Goal: Task Accomplishment & Management: Manage account settings

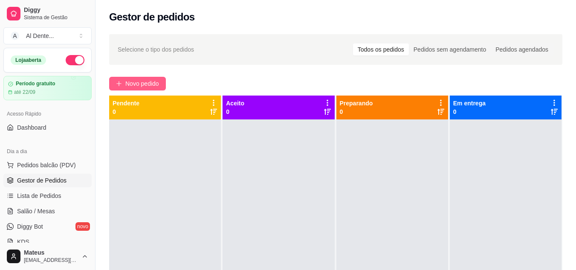
click at [149, 81] on span "Novo pedido" at bounding box center [142, 83] width 34 height 9
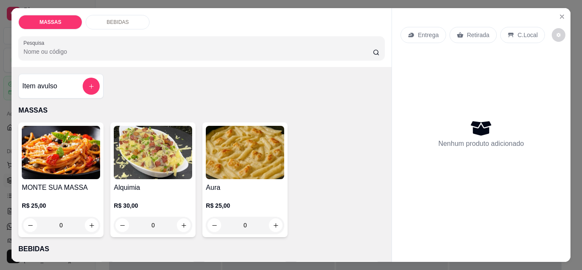
click at [427, 35] on p "Entrega" at bounding box center [428, 35] width 21 height 9
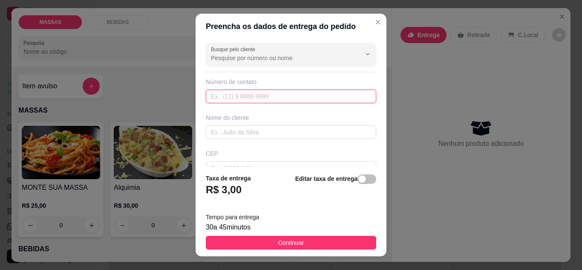
click at [303, 94] on input "text" at bounding box center [291, 96] width 170 height 14
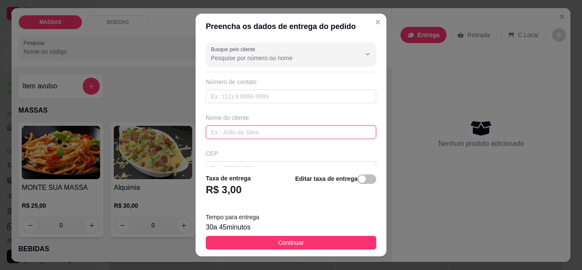
click at [263, 128] on input "text" at bounding box center [291, 132] width 170 height 14
type input "Rayssa"
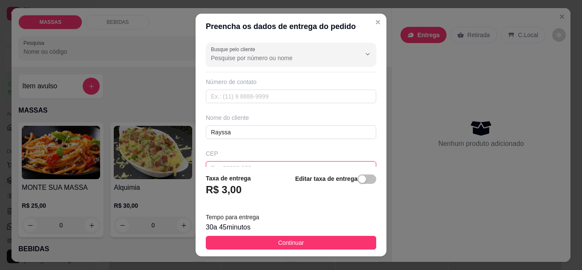
click at [248, 165] on input "text" at bounding box center [291, 168] width 170 height 14
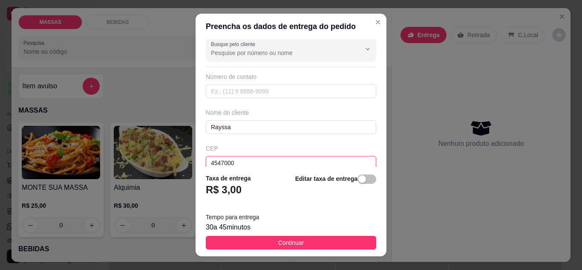
type input "45470000"
type input "Jiquiriçá"
type input "45470000"
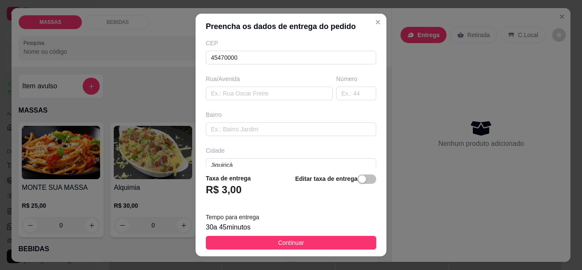
scroll to position [113, 0]
click at [268, 92] on input "text" at bounding box center [269, 91] width 127 height 14
type input "Loteamento lorena"
click at [337, 95] on input "text" at bounding box center [356, 91] width 40 height 14
type input "730"
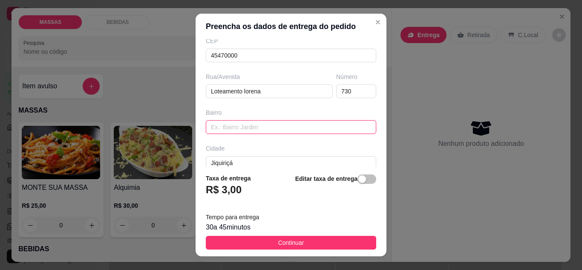
click at [287, 131] on input "text" at bounding box center [291, 127] width 170 height 14
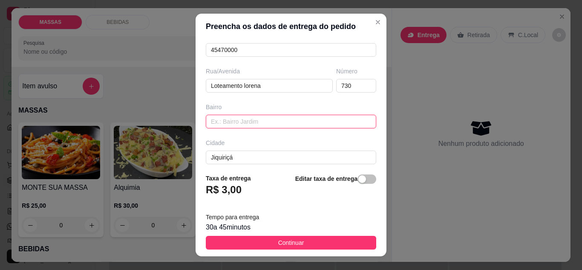
click at [334, 119] on input "text" at bounding box center [291, 122] width 170 height 14
type input "Lorena"
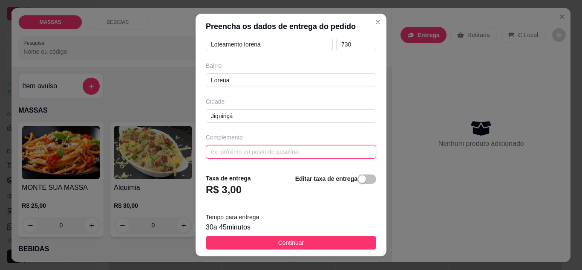
click at [304, 158] on input "text" at bounding box center [291, 152] width 170 height 14
type input "asa"
type input "c"
type input "Casa de Rayssa"
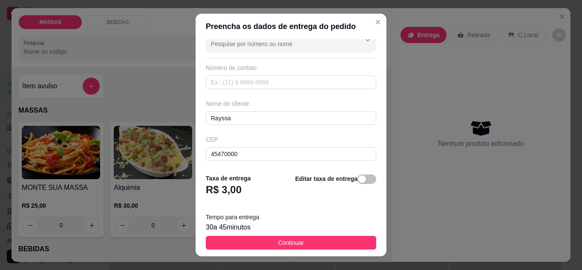
scroll to position [0, 0]
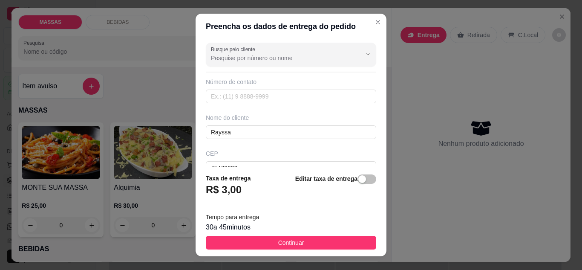
drag, startPoint x: 383, startPoint y: 72, endPoint x: 376, endPoint y: 73, distance: 7.4
click at [376, 73] on section "Preencha os dados de entrega do pedido Busque pelo cliente Número de contato No…" at bounding box center [291, 135] width 191 height 243
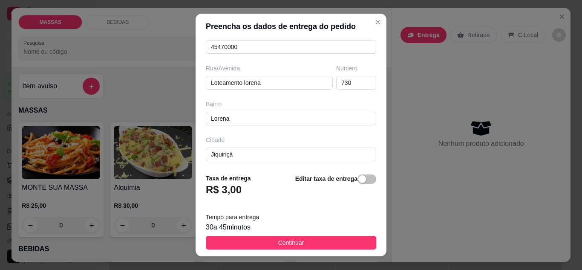
scroll to position [159, 0]
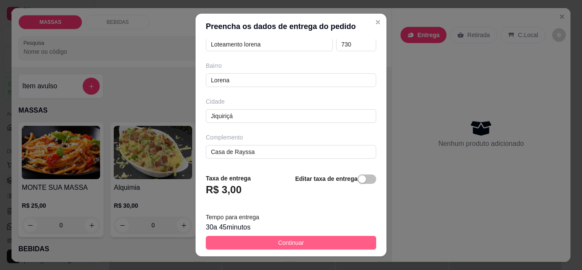
click at [320, 238] on button "Continuar" at bounding box center [291, 243] width 170 height 14
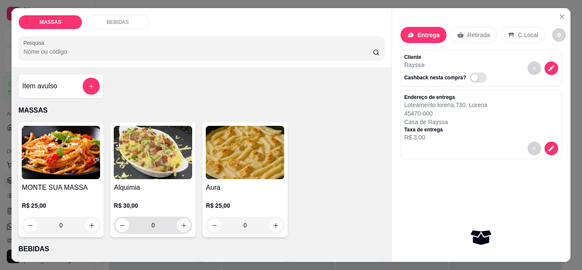
click at [181, 222] on icon "increase-product-quantity" at bounding box center [184, 225] width 6 height 6
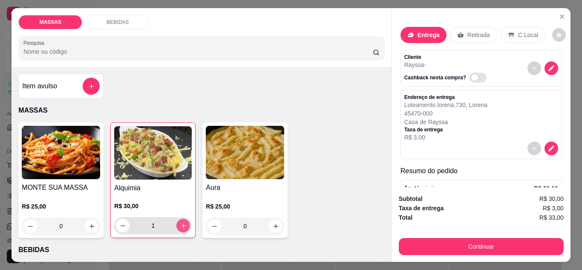
click at [181, 223] on icon "increase-product-quantity" at bounding box center [183, 225] width 5 height 5
type input "2"
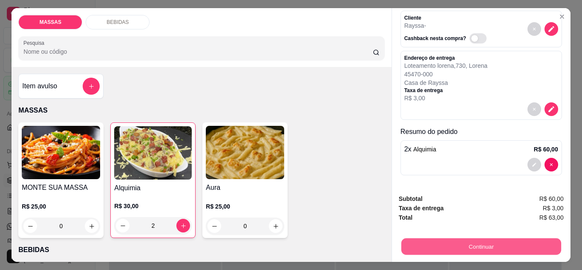
click at [493, 242] on button "Continuar" at bounding box center [481, 246] width 160 height 17
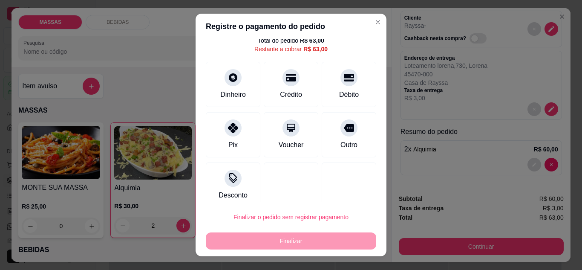
scroll to position [29, 0]
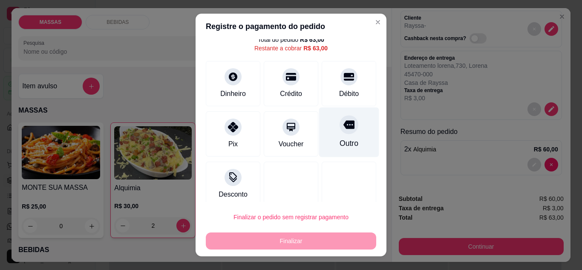
click at [340, 142] on div "Outro" at bounding box center [349, 143] width 19 height 11
type input "R$ 0,00"
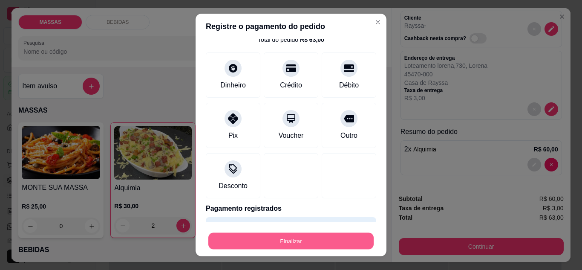
click at [315, 242] on button "Finalizar" at bounding box center [290, 241] width 165 height 17
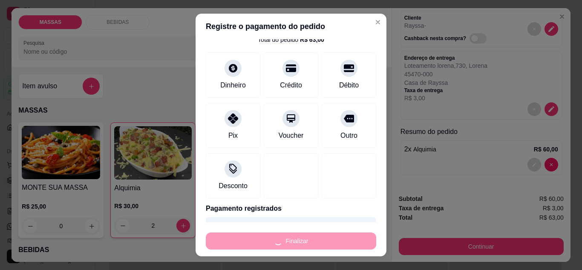
type input "0"
type input "-R$ 63,00"
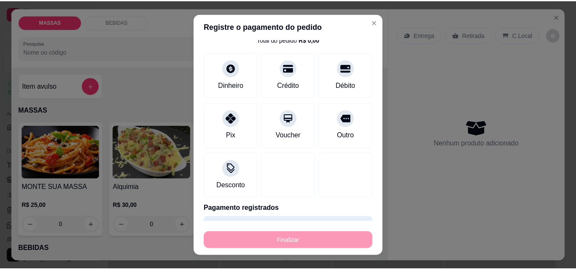
scroll to position [0, 0]
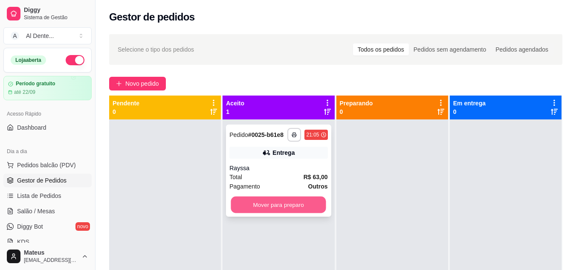
click at [294, 206] on button "Mover para preparo" at bounding box center [278, 204] width 95 height 17
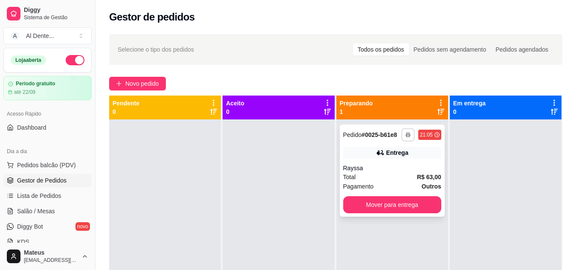
click at [405, 132] on icon "button" at bounding box center [407, 134] width 5 height 5
click at [388, 165] on button "Impressora" at bounding box center [380, 165] width 62 height 14
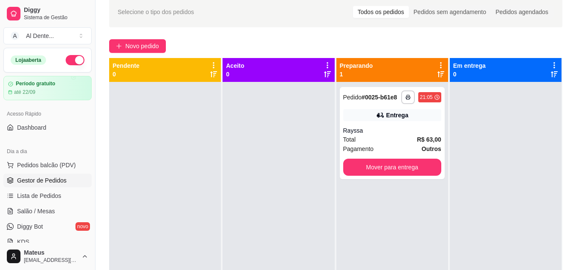
scroll to position [13, 0]
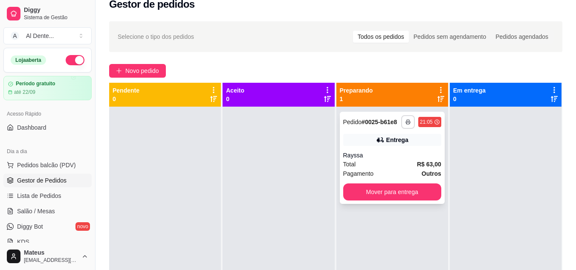
click at [405, 121] on icon "button" at bounding box center [407, 121] width 5 height 5
click at [389, 152] on button "Impressora" at bounding box center [380, 152] width 62 height 14
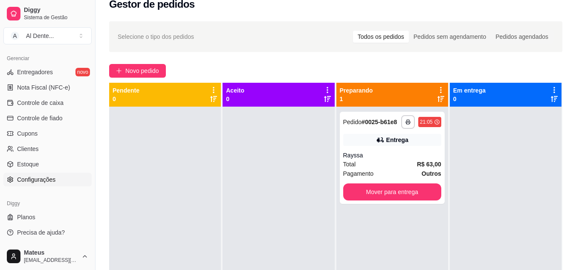
click at [41, 179] on span "Configurações" at bounding box center [36, 179] width 38 height 9
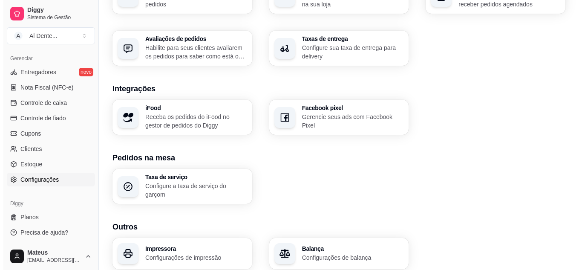
scroll to position [327, 0]
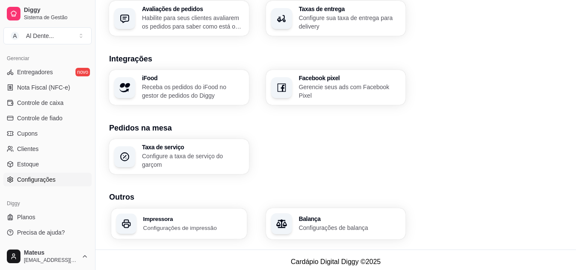
click at [203, 218] on div "Impressora Configurações de impressão" at bounding box center [192, 224] width 98 height 16
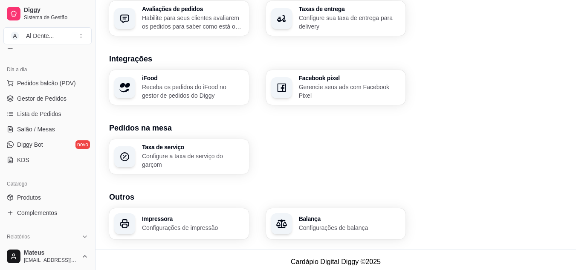
scroll to position [79, 0]
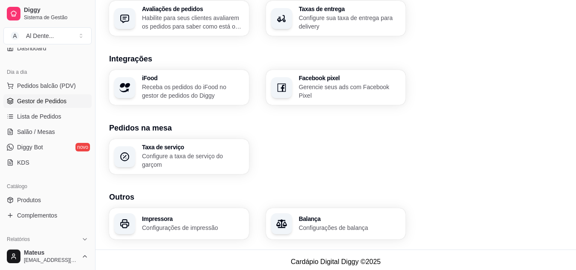
click at [49, 98] on span "Gestor de Pedidos" at bounding box center [41, 101] width 49 height 9
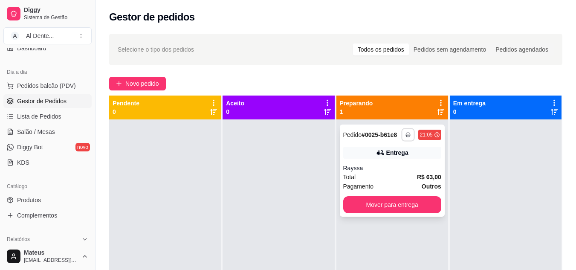
click at [405, 133] on icon "button" at bounding box center [407, 134] width 5 height 5
click at [394, 163] on button "Impressora" at bounding box center [380, 165] width 62 height 14
click at [91, 129] on div "Diggy Sistema de Gestão A Al Dente ... Loja aberta Período gratuito até 22/09 A…" at bounding box center [47, 135] width 95 height 270
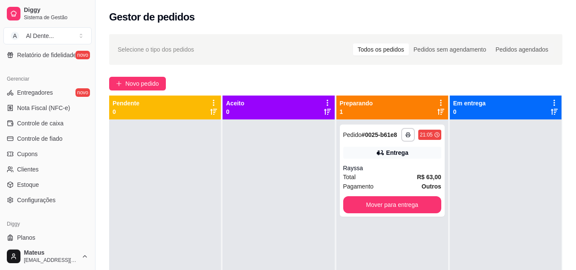
scroll to position [343, 0]
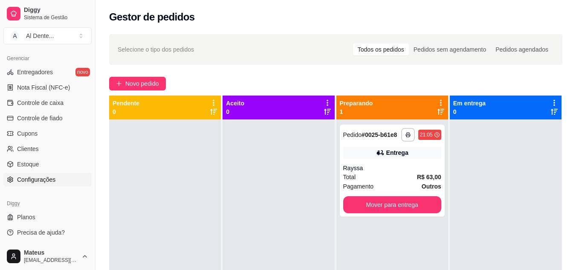
click at [39, 180] on span "Configurações" at bounding box center [36, 179] width 38 height 9
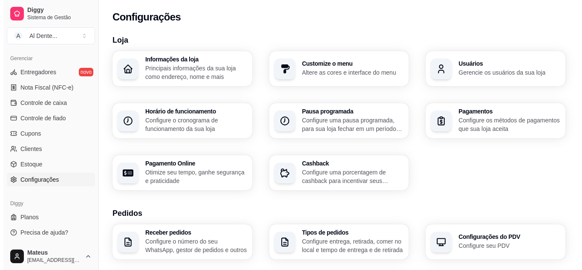
scroll to position [327, 0]
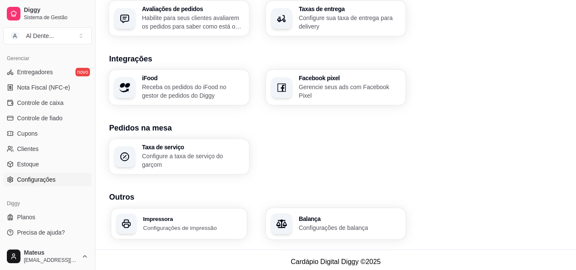
click at [203, 216] on h3 "Impressora" at bounding box center [192, 219] width 98 height 6
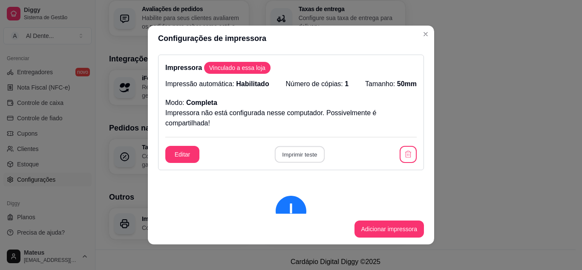
click at [311, 152] on button "Imprimir teste" at bounding box center [299, 154] width 50 height 17
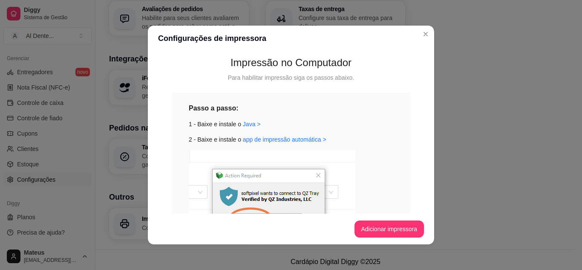
scroll to position [182, 0]
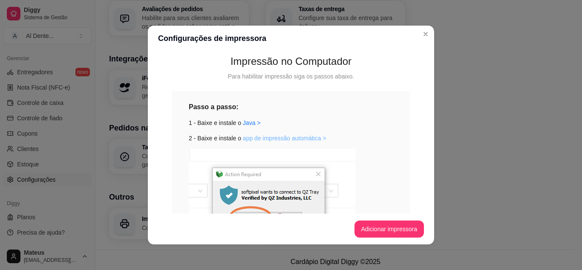
click at [252, 136] on link "app de impressão automática >" at bounding box center [285, 138] width 84 height 7
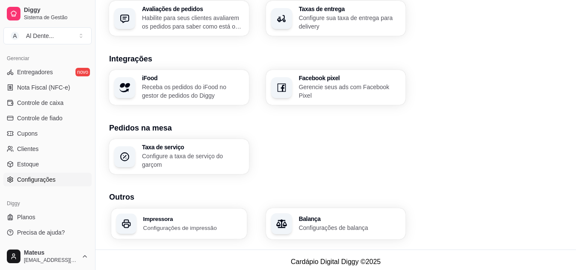
click at [209, 223] on p "Configurações de impressão" at bounding box center [192, 227] width 98 height 8
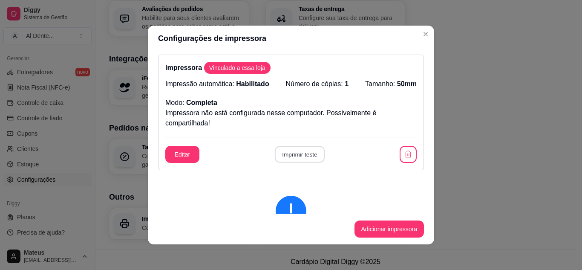
click at [306, 151] on button "Imprimir teste" at bounding box center [299, 154] width 50 height 17
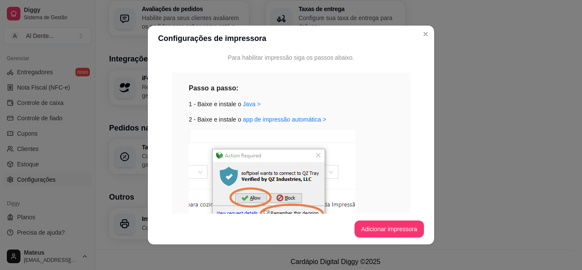
scroll to position [303, 0]
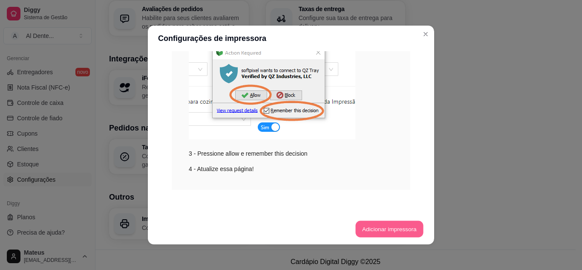
click at [389, 228] on button "Adicionar impressora" at bounding box center [389, 229] width 68 height 17
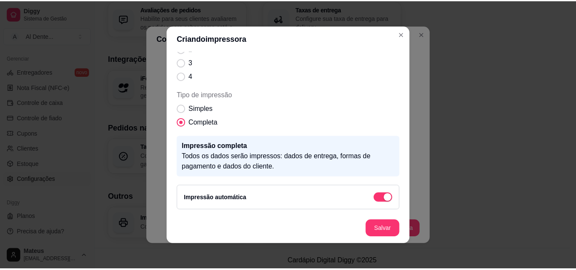
scroll to position [0, 0]
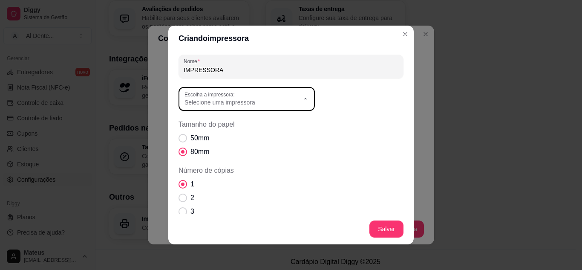
click at [239, 101] on span "Selecione uma impressora" at bounding box center [242, 102] width 114 height 9
click at [402, 35] on icon "Close" at bounding box center [405, 34] width 7 height 7
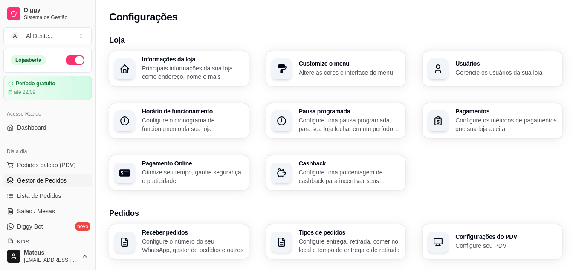
click at [44, 184] on span "Gestor de Pedidos" at bounding box center [41, 180] width 49 height 9
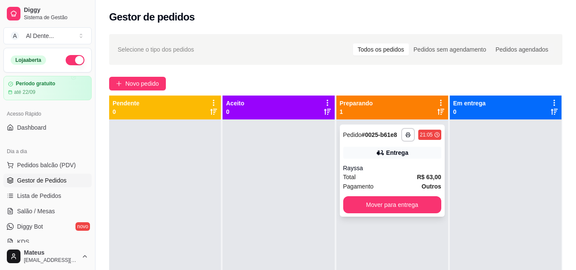
click at [371, 159] on div "**********" at bounding box center [392, 170] width 105 height 92
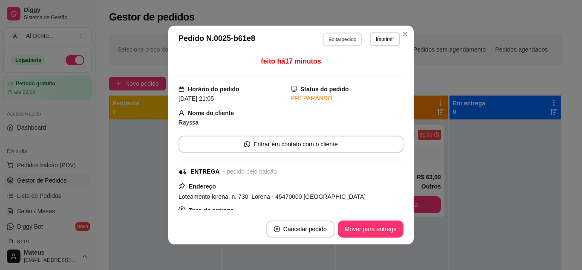
click at [346, 38] on button "Editar pedido" at bounding box center [343, 38] width 40 height 13
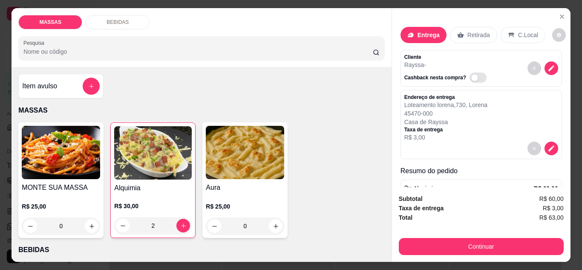
click at [479, 27] on div "Retirada" at bounding box center [473, 35] width 47 height 16
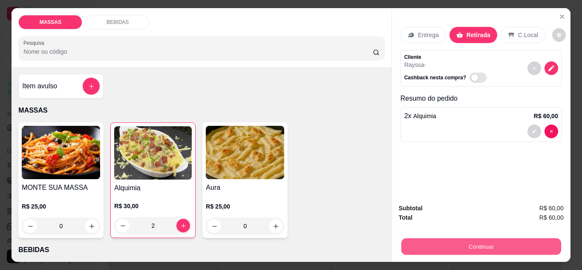
click at [476, 248] on button "Continuar" at bounding box center [481, 246] width 160 height 17
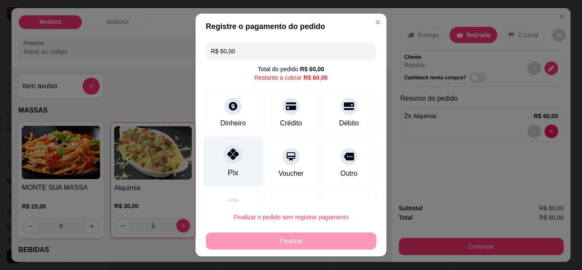
click at [232, 161] on div at bounding box center [233, 153] width 19 height 19
type input "R$ 0,00"
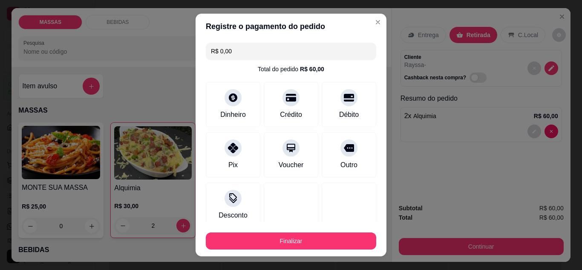
click at [297, 232] on div "Finalizar" at bounding box center [291, 239] width 170 height 20
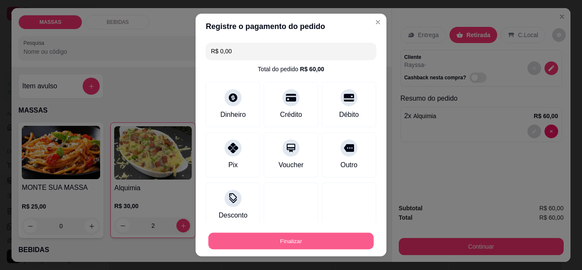
click at [301, 237] on button "Finalizar" at bounding box center [290, 241] width 165 height 17
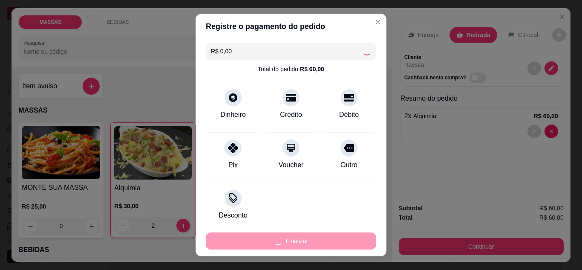
type input "0"
type input "-R$ 60,00"
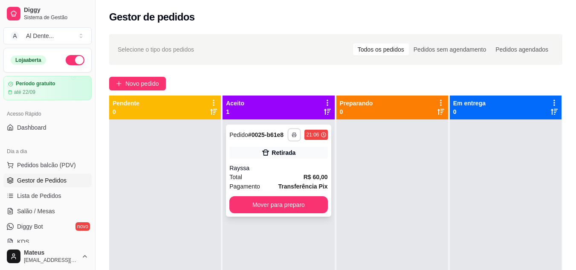
click at [293, 136] on rect "button" at bounding box center [294, 136] width 3 height 2
click at [279, 165] on button "Impressora" at bounding box center [269, 164] width 60 height 13
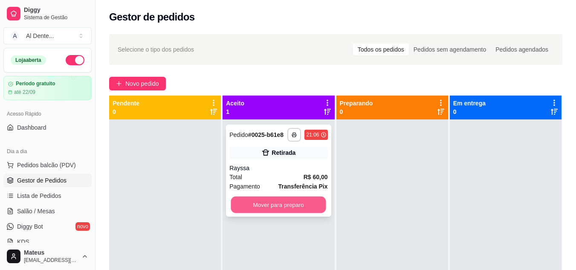
click at [289, 205] on button "Mover para preparo" at bounding box center [278, 204] width 95 height 17
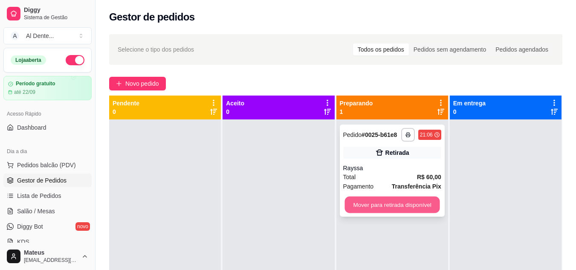
click at [406, 208] on button "Mover para retirada disponível" at bounding box center [391, 204] width 95 height 17
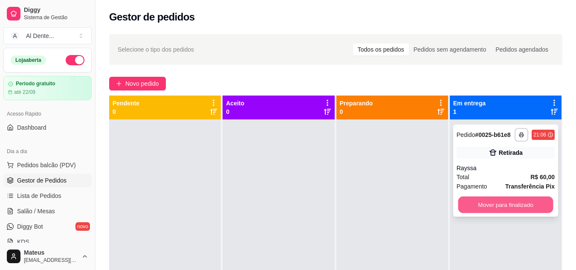
click at [527, 206] on button "Mover para finalizado" at bounding box center [505, 204] width 95 height 17
